Goal: Information Seeking & Learning: Find specific fact

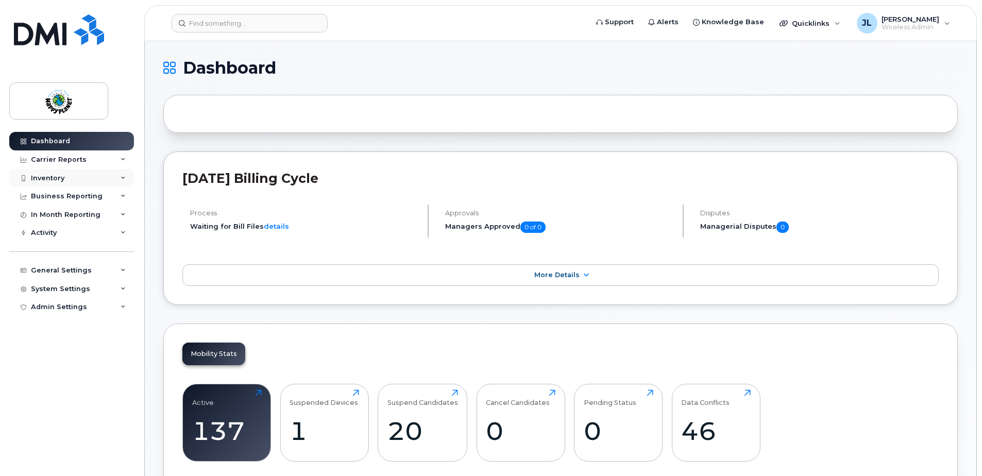
click at [52, 176] on div "Inventory" at bounding box center [47, 178] width 33 height 8
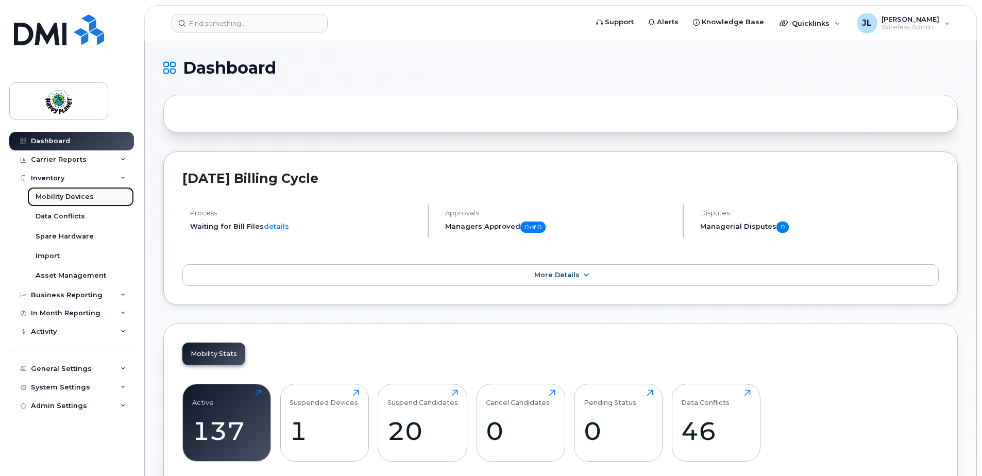
click at [52, 200] on div "Mobility Devices" at bounding box center [65, 196] width 58 height 9
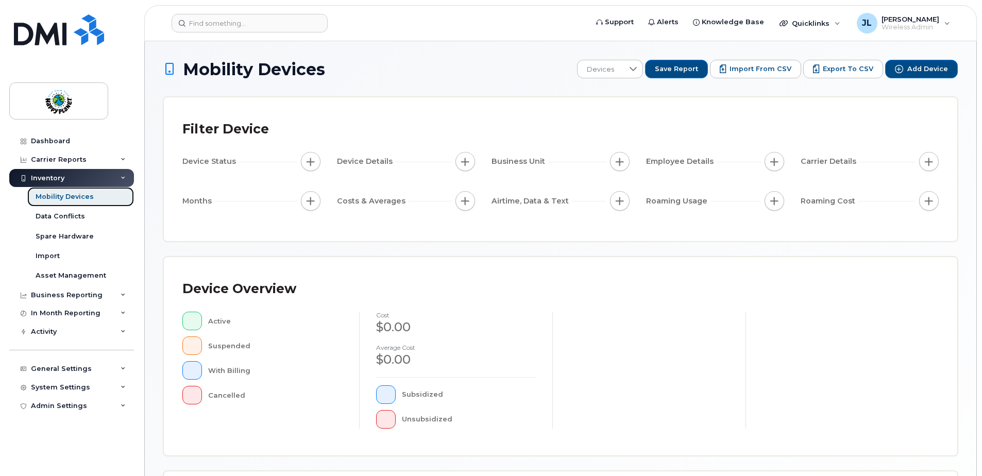
scroll to position [235, 0]
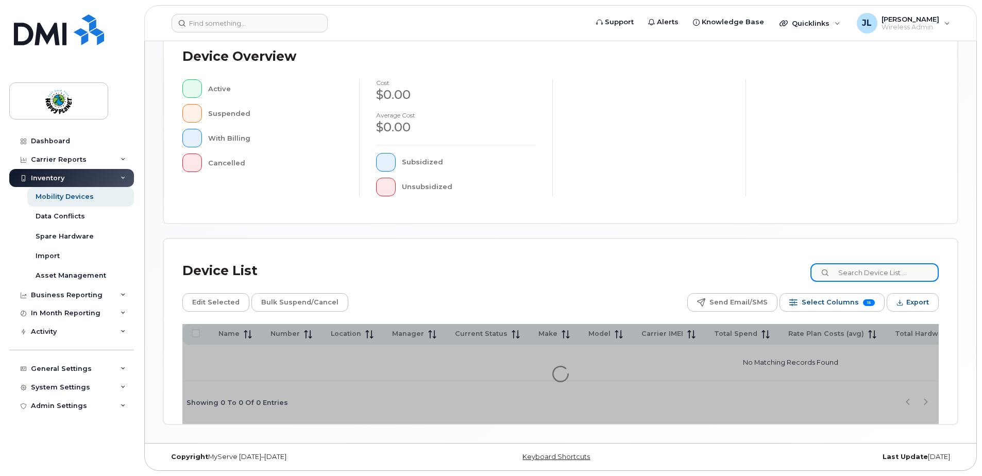
click at [908, 269] on input at bounding box center [875, 272] width 128 height 19
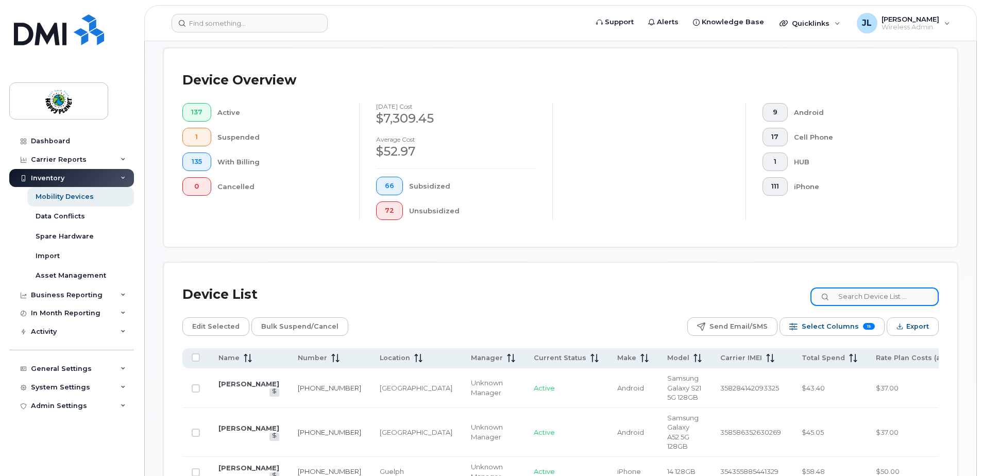
click at [854, 298] on input at bounding box center [875, 297] width 128 height 19
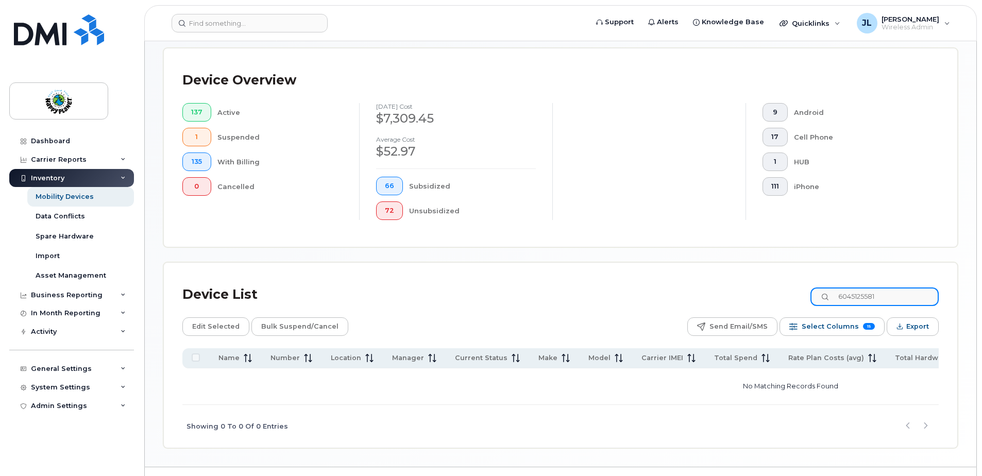
click at [909, 296] on input "6045125581" at bounding box center [875, 297] width 128 height 19
click at [899, 293] on input "6045125581" at bounding box center [875, 297] width 128 height 19
click at [902, 300] on input "6045125581" at bounding box center [875, 297] width 128 height 19
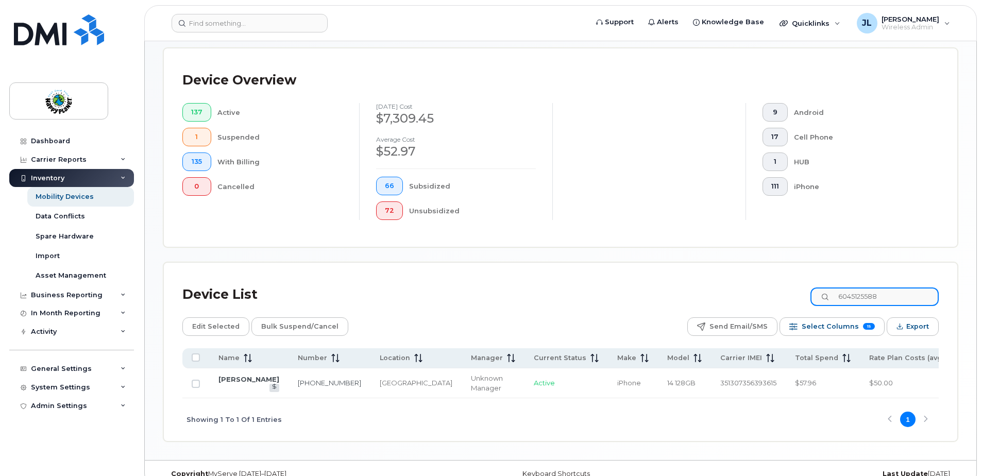
drag, startPoint x: 898, startPoint y: 294, endPoint x: 767, endPoint y: 274, distance: 132.5
click at [770, 280] on div "Device List 6045125588 Edit Selected Bulk Suspend/Cancel Send Email/SMS Select …" at bounding box center [561, 352] width 794 height 178
click at [298, 387] on link "778-837-6432" at bounding box center [329, 383] width 63 height 8
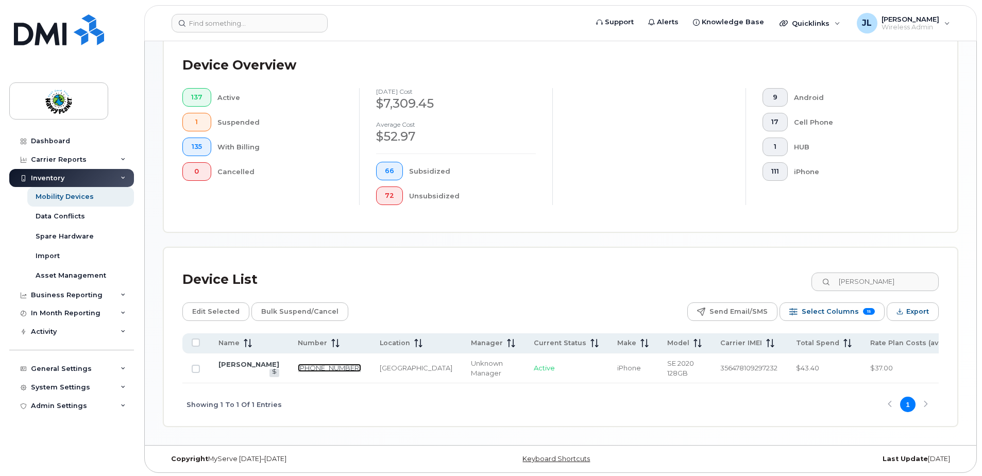
scroll to position [263, 0]
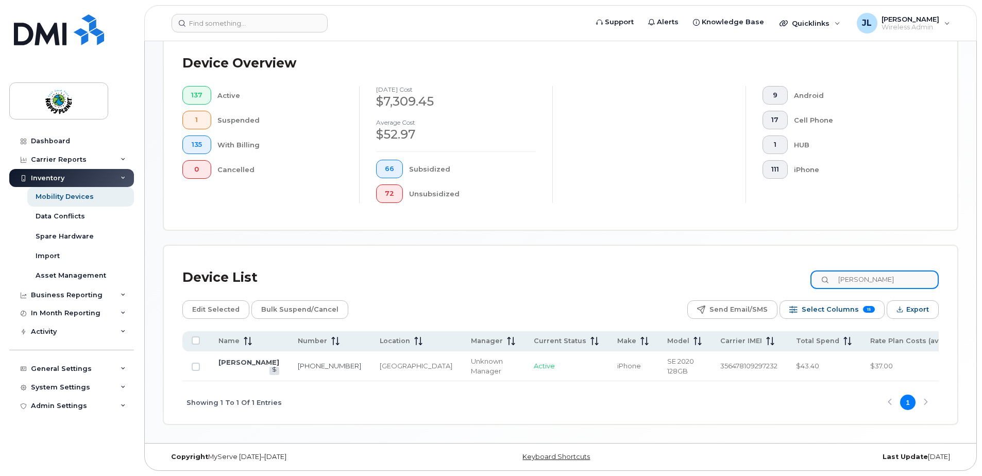
drag, startPoint x: 888, startPoint y: 272, endPoint x: 699, endPoint y: 255, distance: 189.9
click at [699, 264] on div "Device List angela" at bounding box center [560, 277] width 756 height 27
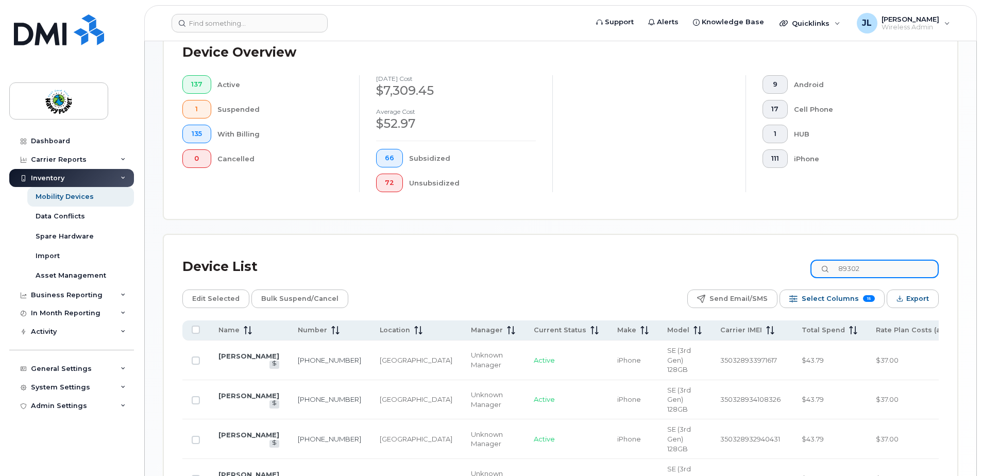
scroll to position [262, 0]
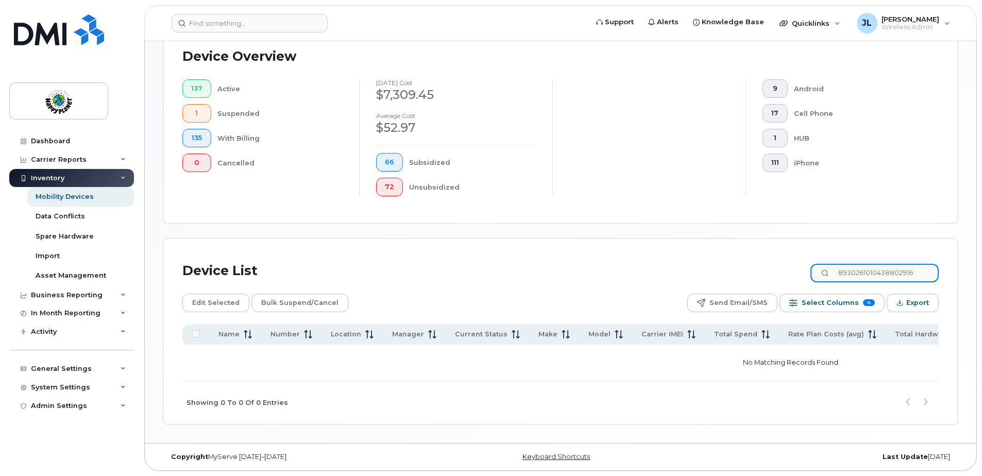
type input "8930261010438802916"
click at [899, 266] on input "8930261010438802916" at bounding box center [875, 273] width 128 height 19
drag, startPoint x: 931, startPoint y: 269, endPoint x: 722, endPoint y: 254, distance: 209.3
click at [728, 263] on div "Device List 8930261010438802916" at bounding box center [560, 271] width 756 height 27
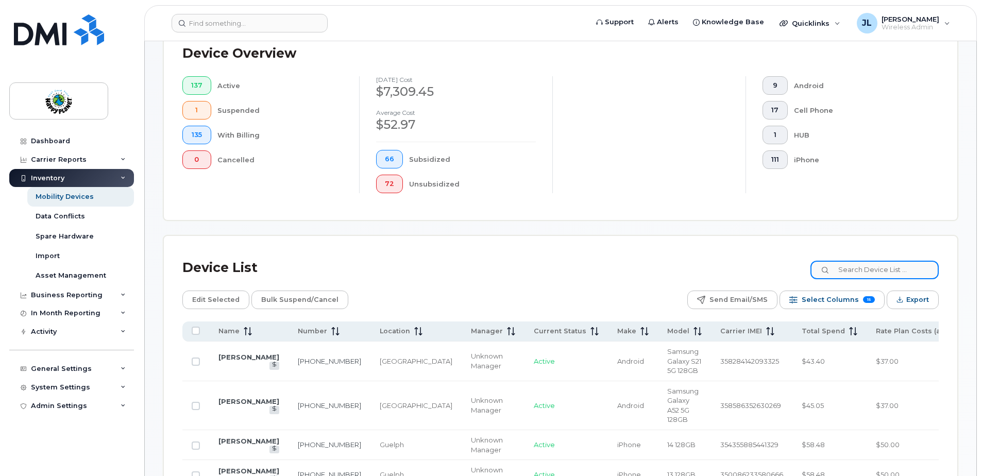
scroll to position [263, 0]
click at [916, 273] on input at bounding box center [875, 269] width 128 height 19
type input "ana"
click at [890, 267] on input "ana" at bounding box center [875, 269] width 128 height 19
drag, startPoint x: 879, startPoint y: 266, endPoint x: 800, endPoint y: 264, distance: 78.4
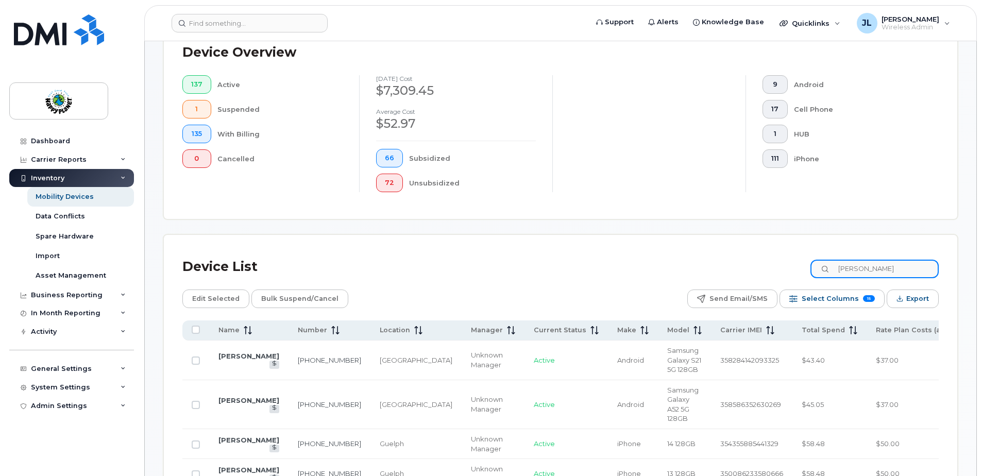
click at [801, 264] on div "Device List ana" at bounding box center [560, 267] width 756 height 27
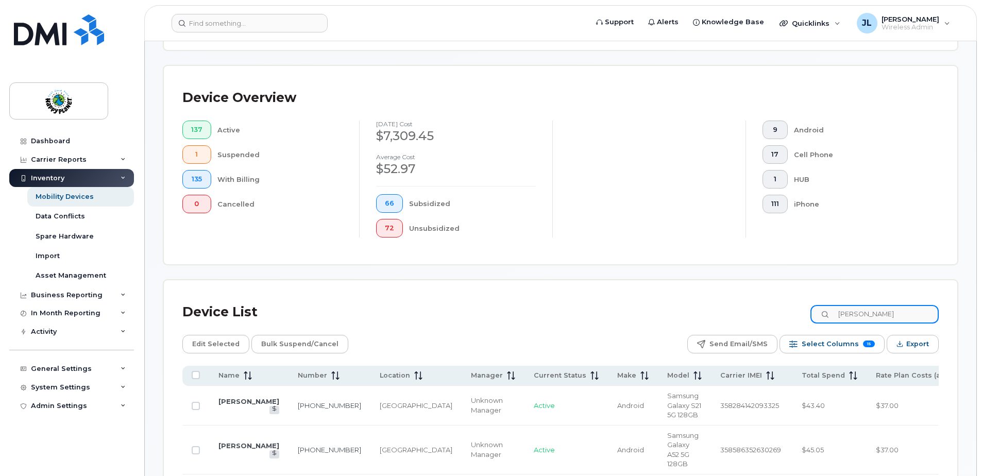
scroll to position [212, 0]
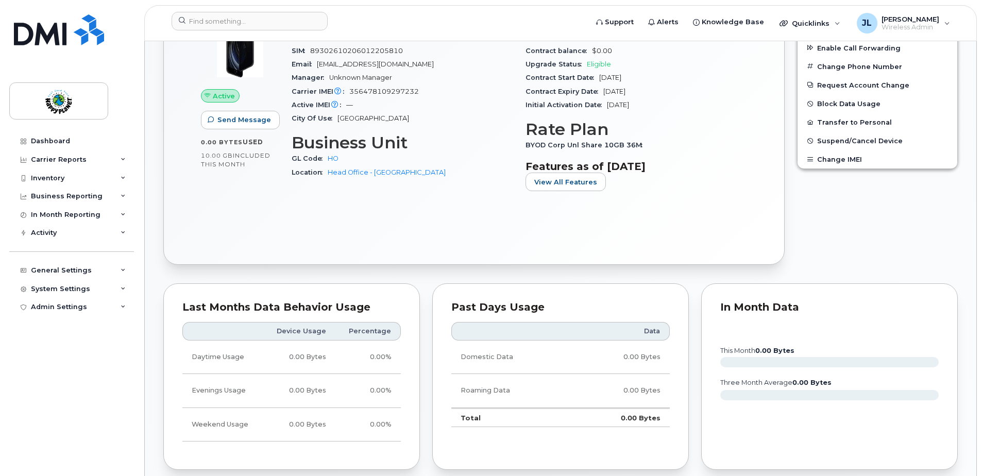
scroll to position [258, 0]
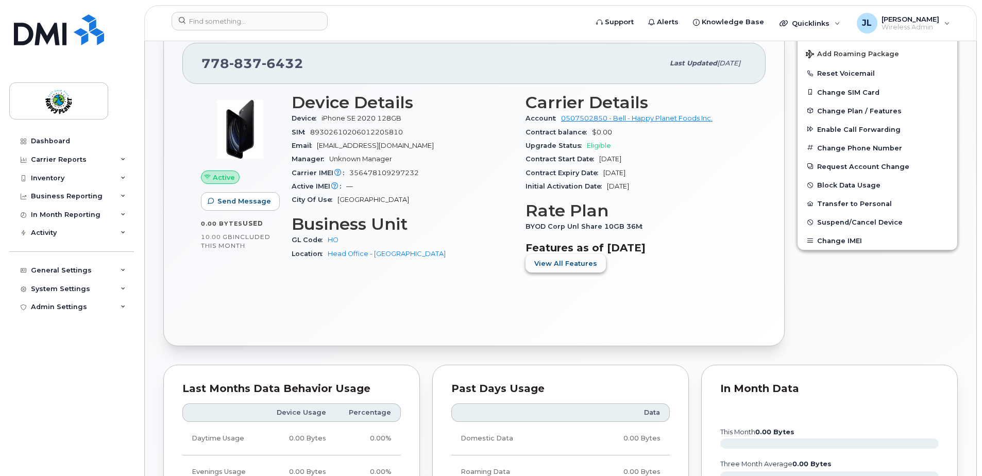
click at [562, 264] on span "View All Features" at bounding box center [565, 264] width 63 height 10
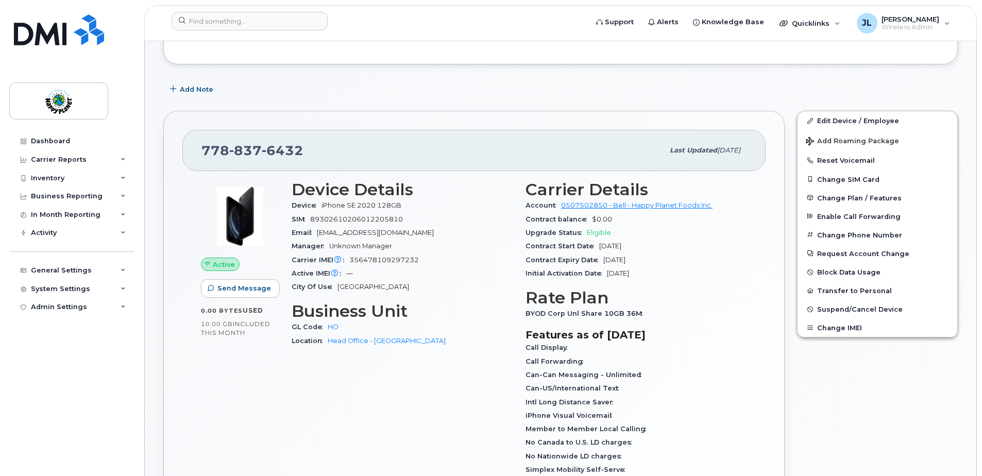
scroll to position [206, 0]
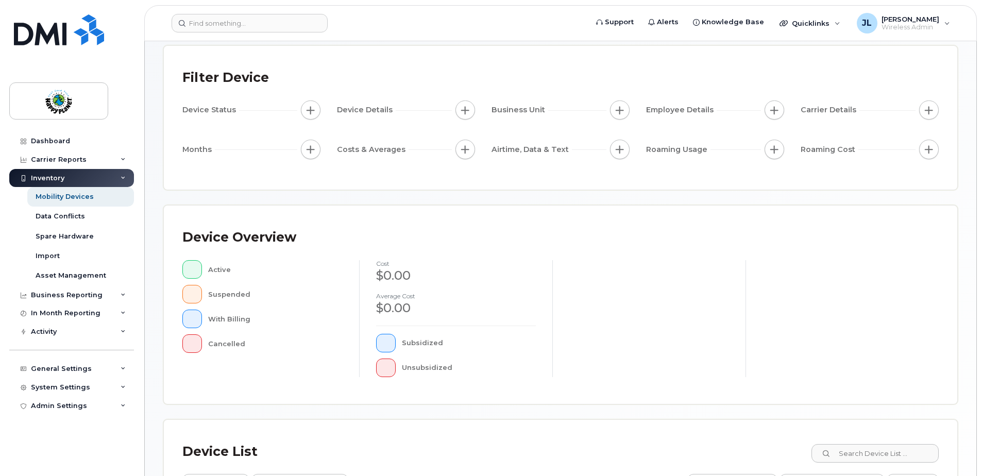
scroll to position [235, 0]
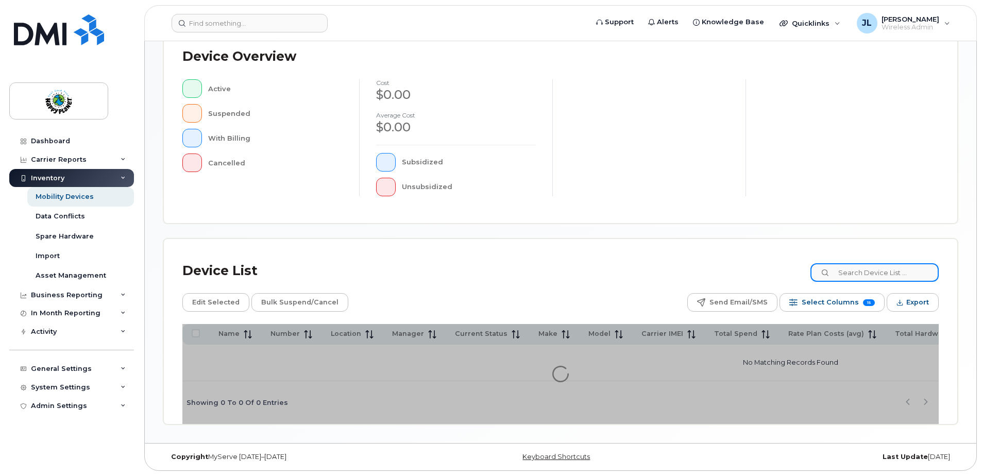
click at [882, 271] on input at bounding box center [875, 272] width 128 height 19
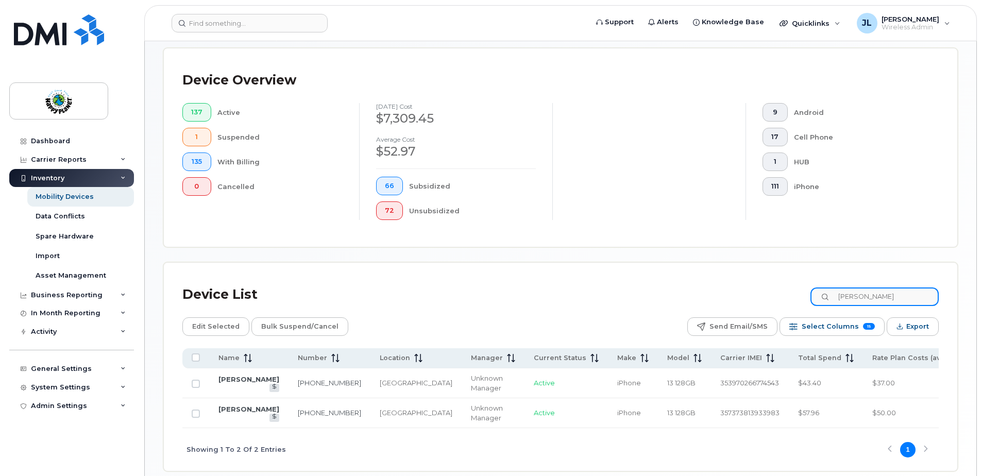
type input "ana bra"
click at [305, 389] on td "236-268-1647" at bounding box center [330, 383] width 82 height 30
click at [226, 380] on link "[PERSON_NAME]" at bounding box center [248, 379] width 61 height 8
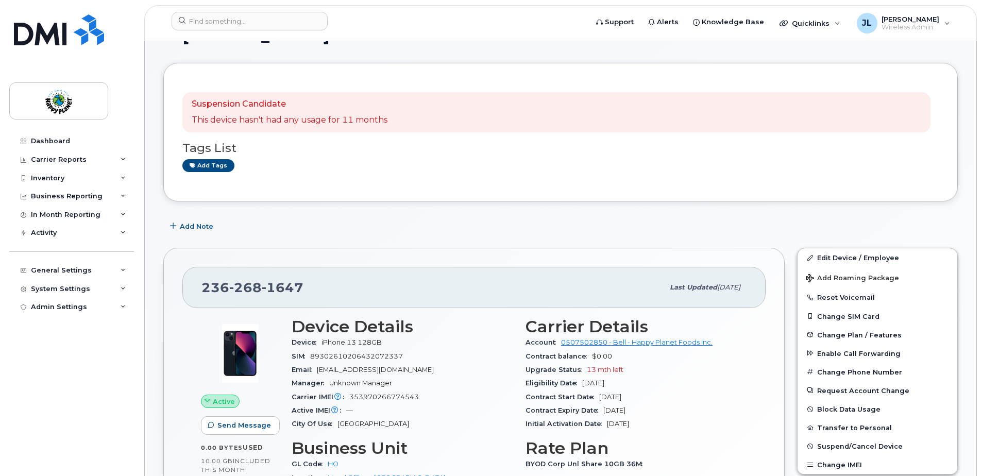
scroll to position [52, 0]
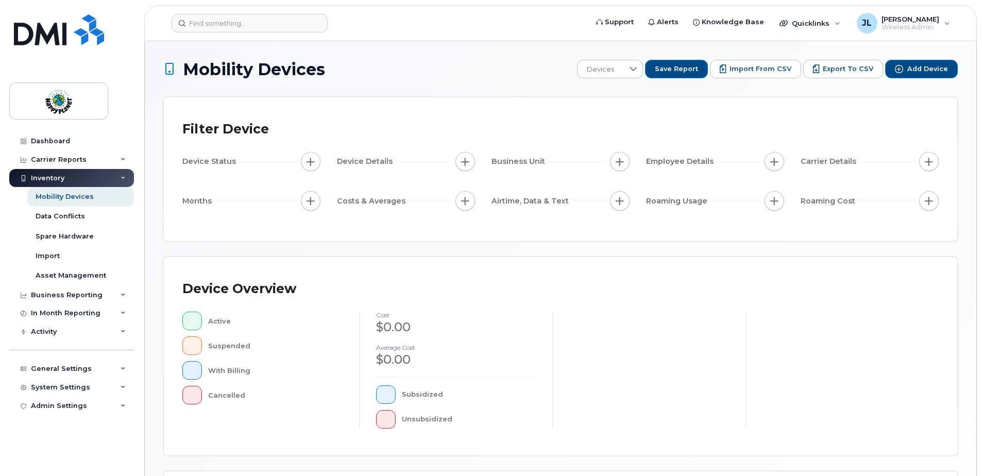
scroll to position [235, 0]
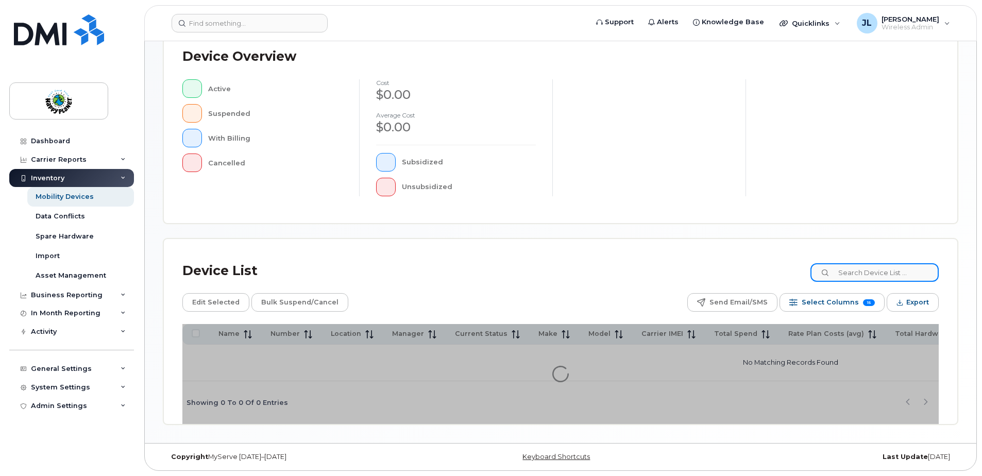
click at [856, 273] on input at bounding box center [875, 272] width 128 height 19
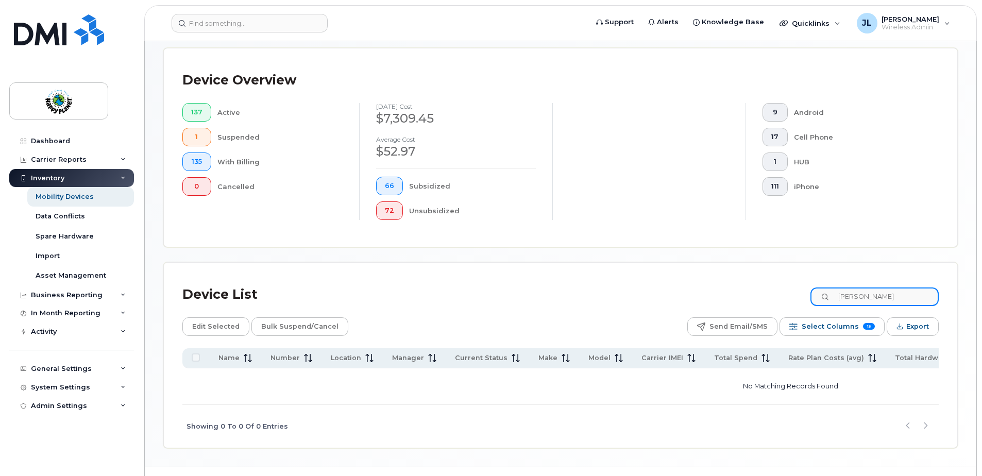
drag, startPoint x: 887, startPoint y: 297, endPoint x: 730, endPoint y: 284, distance: 157.2
click at [730, 289] on div "Device List taylor" at bounding box center [560, 294] width 756 height 27
type input "t"
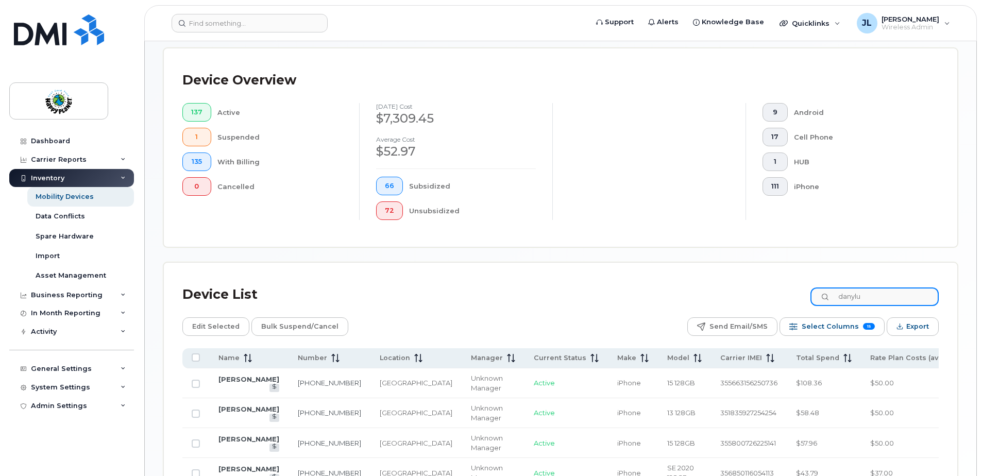
type input "danyluk"
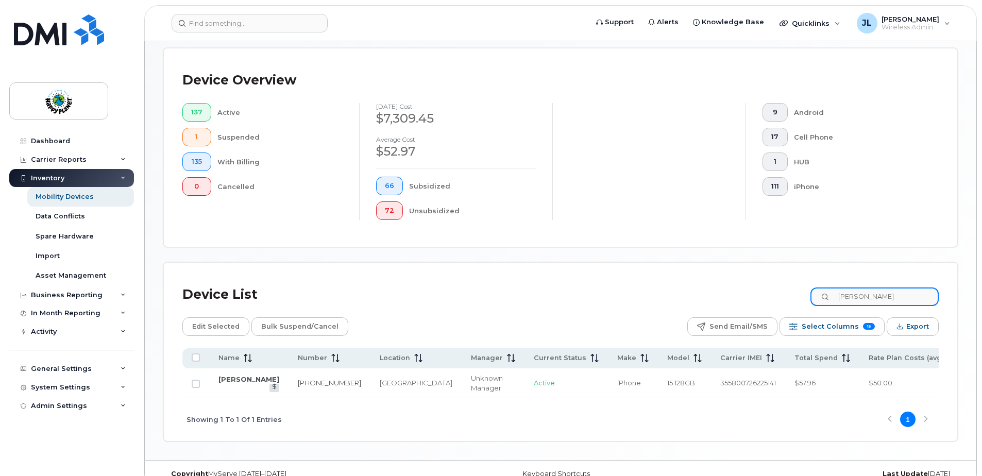
drag, startPoint x: 896, startPoint y: 294, endPoint x: 794, endPoint y: 291, distance: 102.1
click at [794, 291] on div "Device List danyluk" at bounding box center [560, 294] width 756 height 27
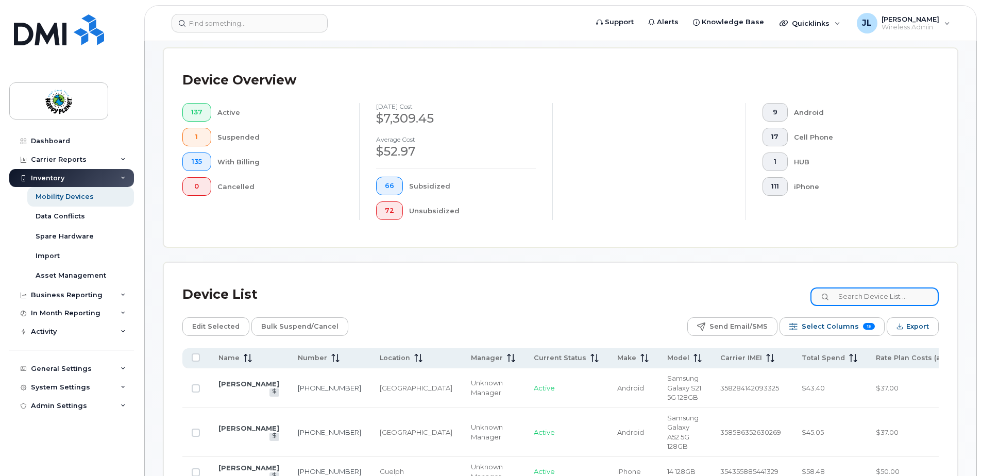
click at [849, 299] on input at bounding box center [875, 297] width 128 height 19
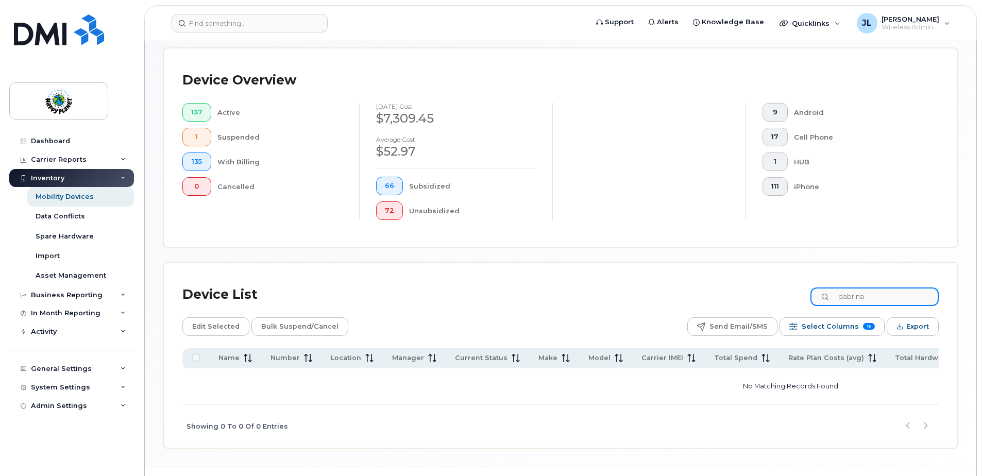
drag, startPoint x: 883, startPoint y: 298, endPoint x: 783, endPoint y: 300, distance: 100.0
click at [783, 300] on div "Device List dabrina" at bounding box center [560, 294] width 756 height 27
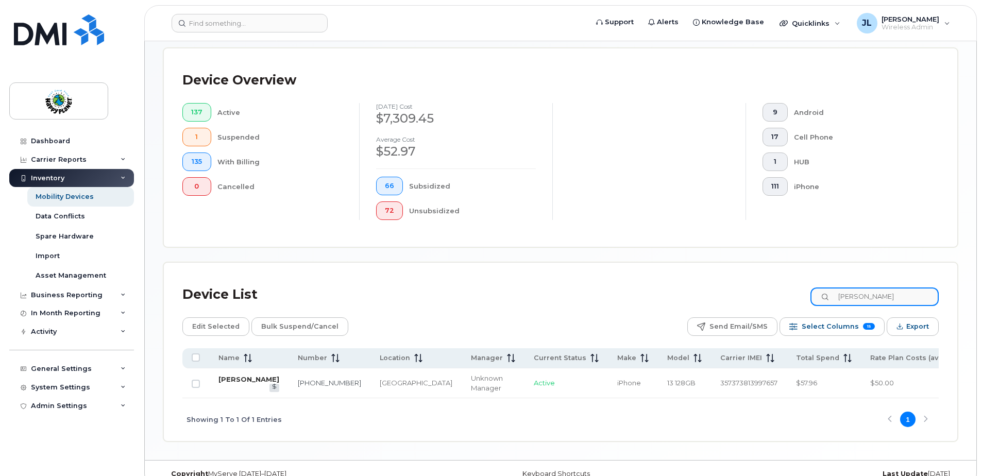
type input "sabrina"
click at [228, 380] on link "Sabrina Santoro" at bounding box center [248, 379] width 61 height 8
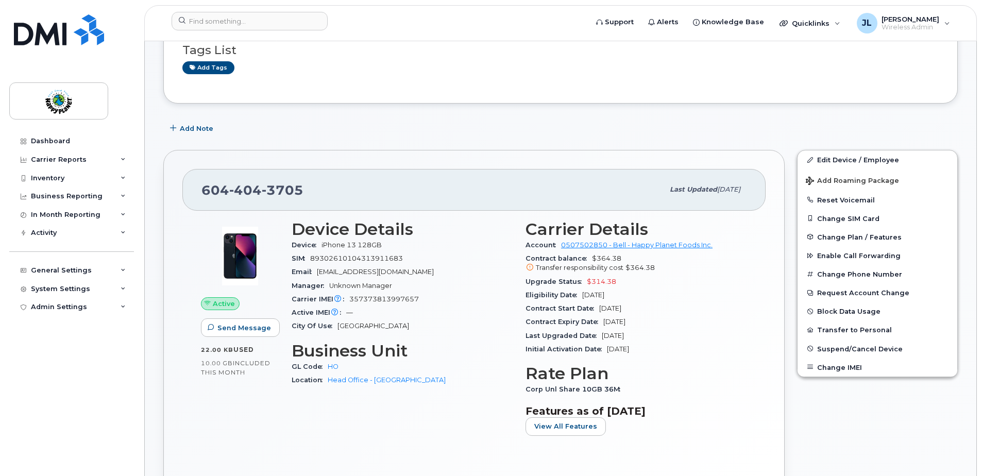
scroll to position [103, 0]
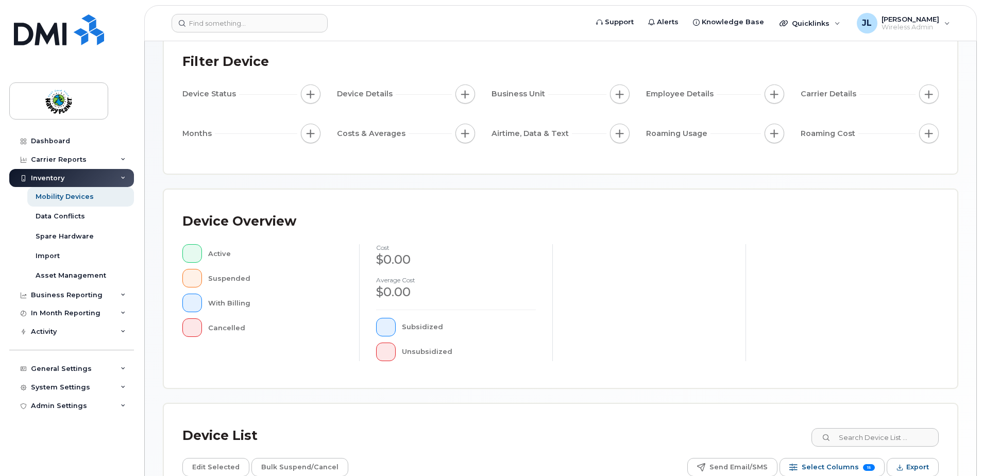
scroll to position [206, 0]
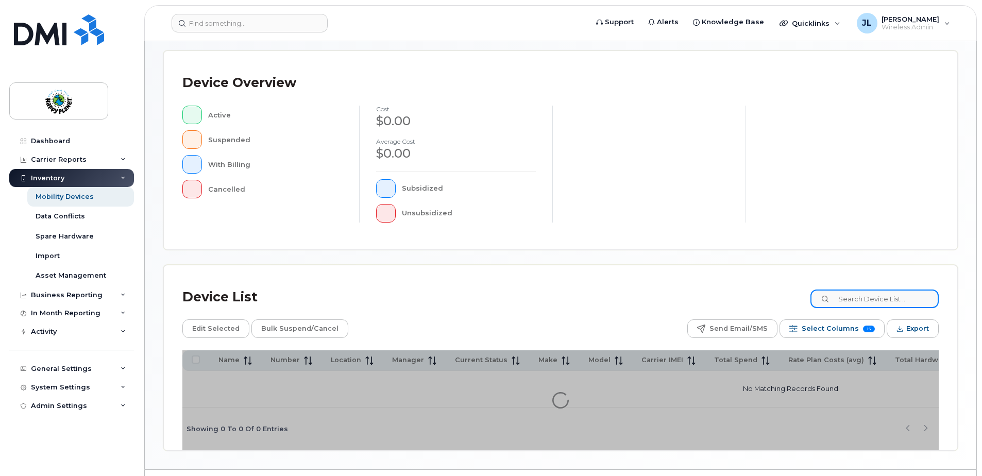
click at [862, 292] on input at bounding box center [875, 299] width 128 height 19
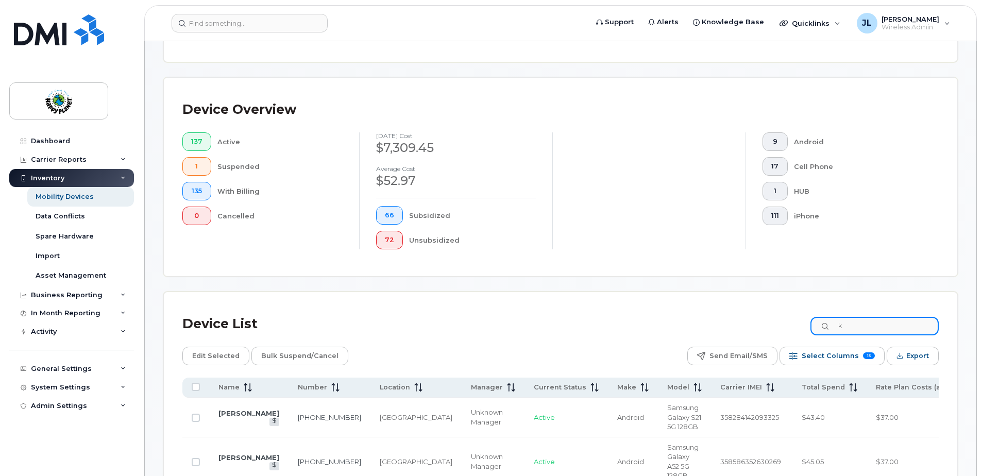
scroll to position [233, 0]
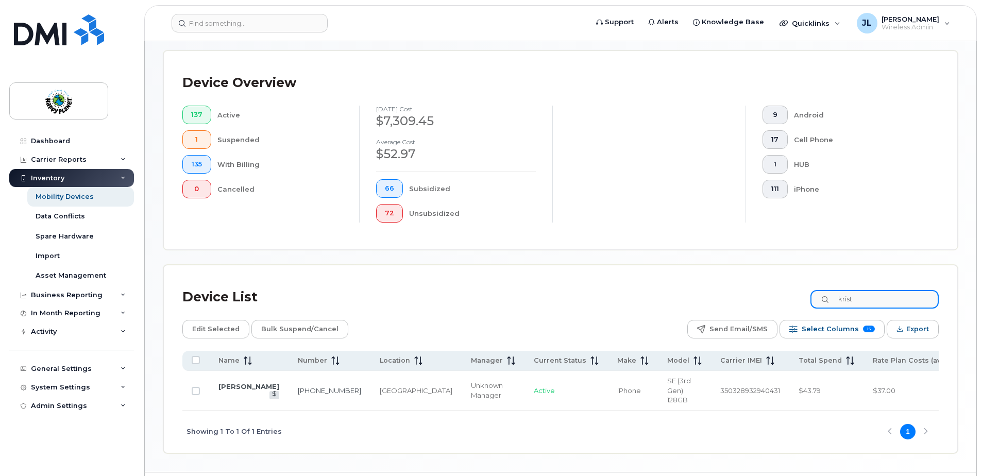
type input "[PERSON_NAME]"
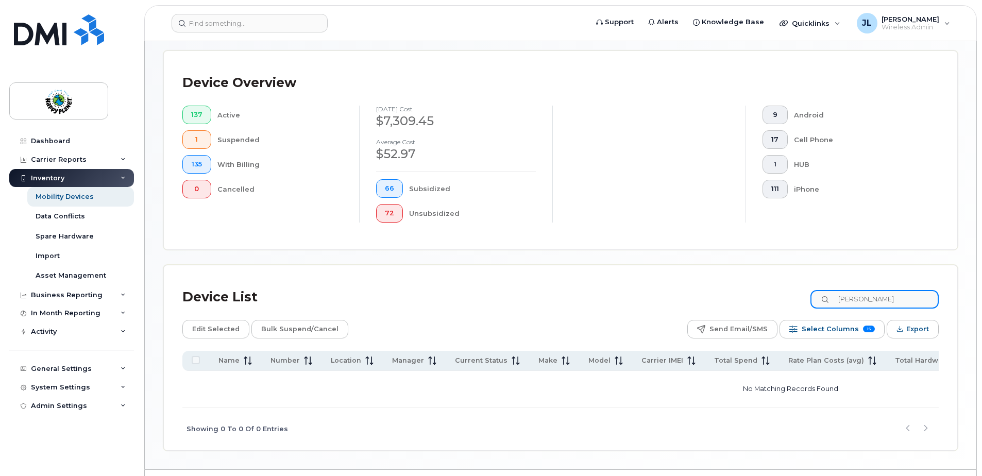
drag, startPoint x: 830, startPoint y: 297, endPoint x: 794, endPoint y: 295, distance: 36.1
click at [795, 296] on div "Device List [PERSON_NAME]" at bounding box center [560, 297] width 756 height 27
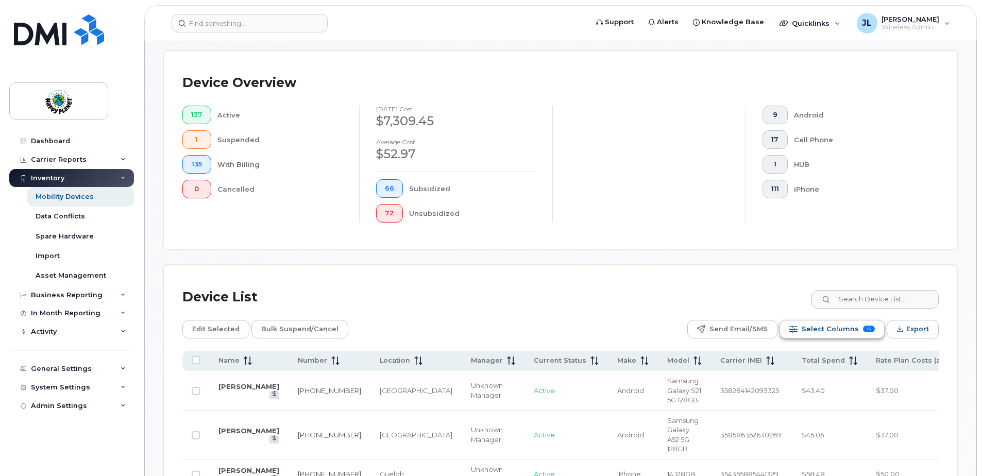
click at [847, 329] on span "Select Columns" at bounding box center [830, 329] width 57 height 15
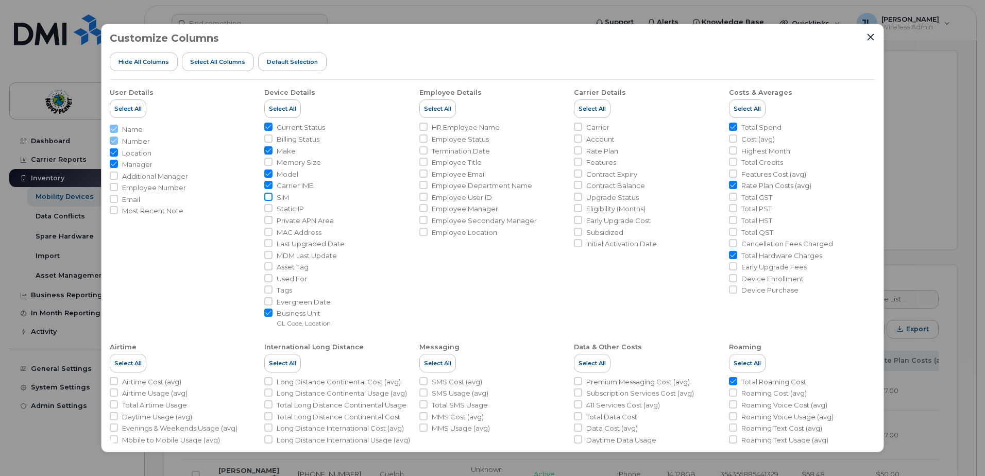
click at [266, 197] on input "SIM" at bounding box center [268, 197] width 8 height 8
checkbox input "true"
click at [870, 39] on icon "Close" at bounding box center [871, 37] width 8 height 8
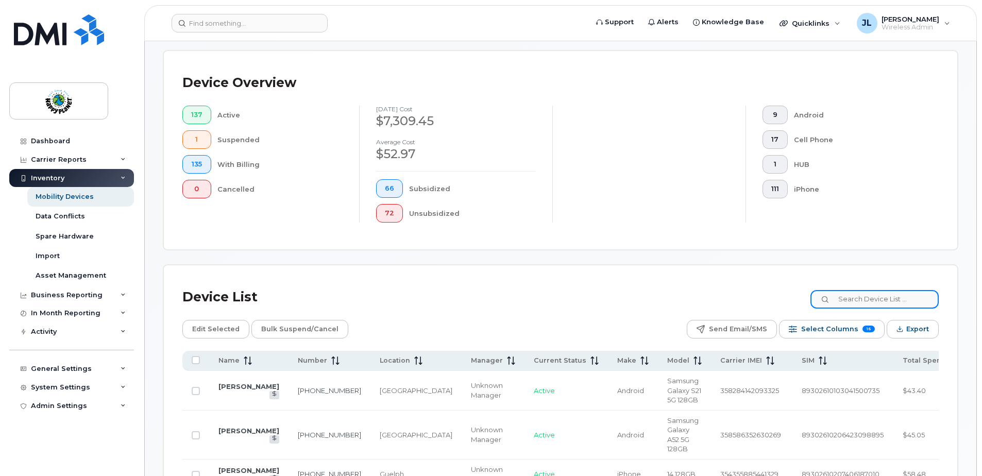
click at [887, 294] on input at bounding box center [875, 299] width 128 height 19
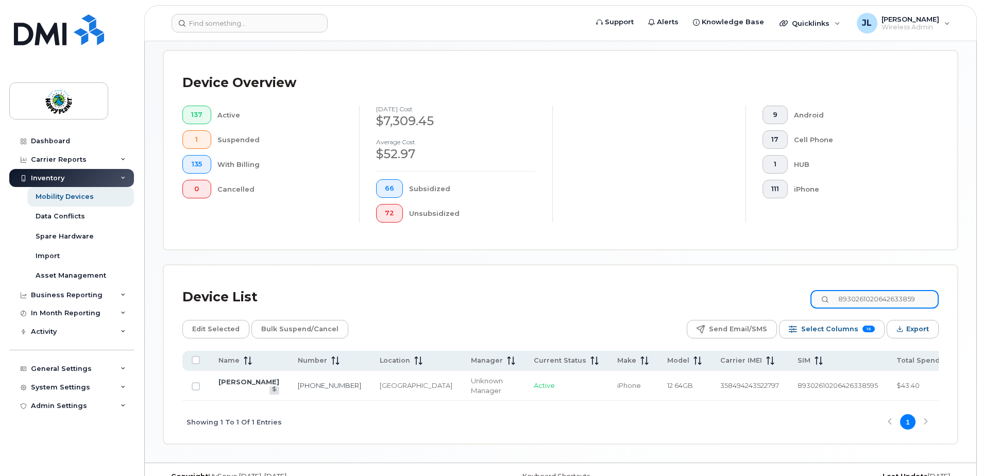
click at [888, 299] on input "8930261020642633859" at bounding box center [875, 299] width 128 height 19
drag, startPoint x: 897, startPoint y: 299, endPoint x: 966, endPoint y: 306, distance: 69.4
click at [961, 304] on div "Mobility Devices Devices Save Report Import from CSV Export to CSV Add Device F…" at bounding box center [561, 135] width 832 height 654
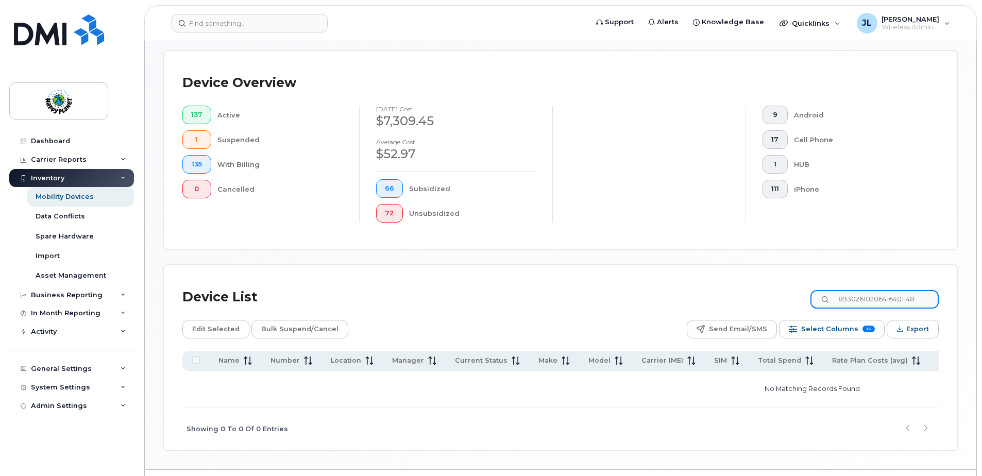
type input "89302610206416401148"
